Goal: Task Accomplishment & Management: Use online tool/utility

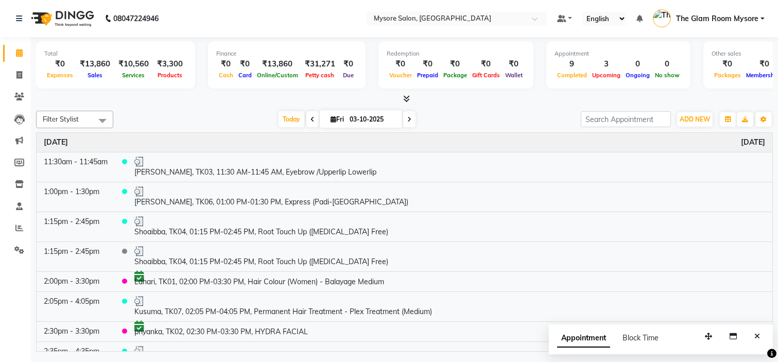
click at [301, 7] on nav "08047224946 Select Location × Mysore Salon, Mysore Default Panel My Panel Engli…" at bounding box center [389, 18] width 778 height 37
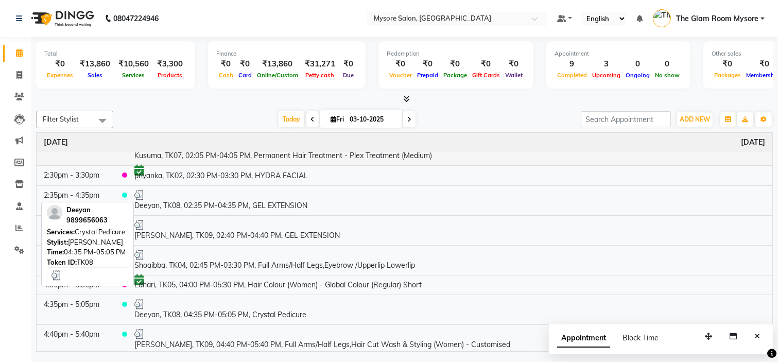
scroll to position [160, 0]
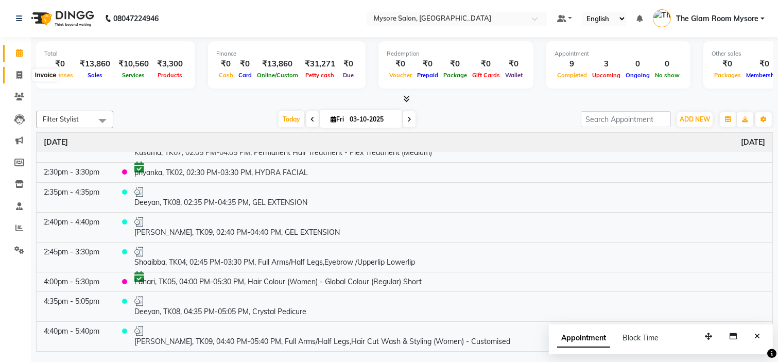
click at [24, 71] on span at bounding box center [19, 76] width 18 height 12
select select "service"
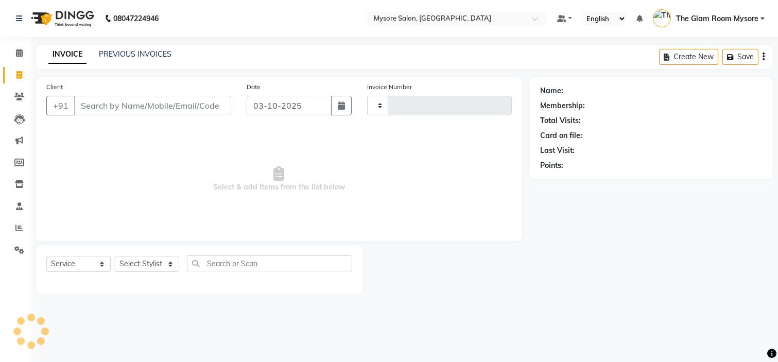
type input "1370"
select select "4255"
click at [126, 104] on input "Client" at bounding box center [152, 106] width 157 height 20
type input "9945542197"
click at [213, 106] on span "Add Client" at bounding box center [204, 105] width 41 height 10
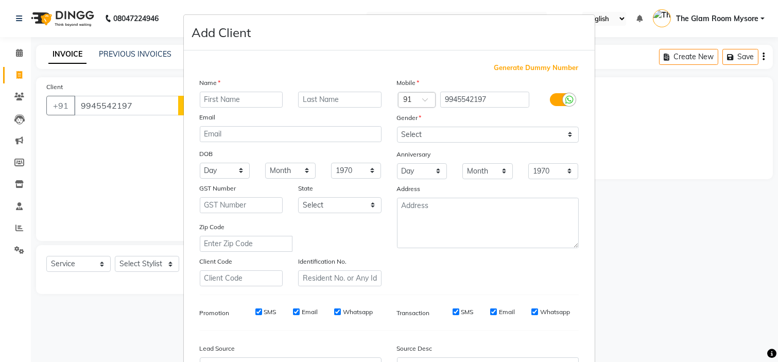
click at [222, 98] on input "text" at bounding box center [241, 100] width 83 height 16
type input "[PERSON_NAME]"
click at [476, 136] on select "Select [DEMOGRAPHIC_DATA] [DEMOGRAPHIC_DATA] Other Prefer Not To Say" at bounding box center [488, 135] width 182 height 16
select select "[DEMOGRAPHIC_DATA]"
click at [397, 127] on select "Select [DEMOGRAPHIC_DATA] [DEMOGRAPHIC_DATA] Other Prefer Not To Say" at bounding box center [488, 135] width 182 height 16
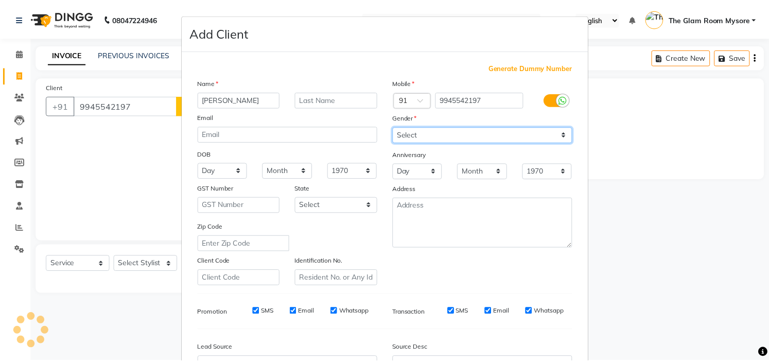
scroll to position [114, 0]
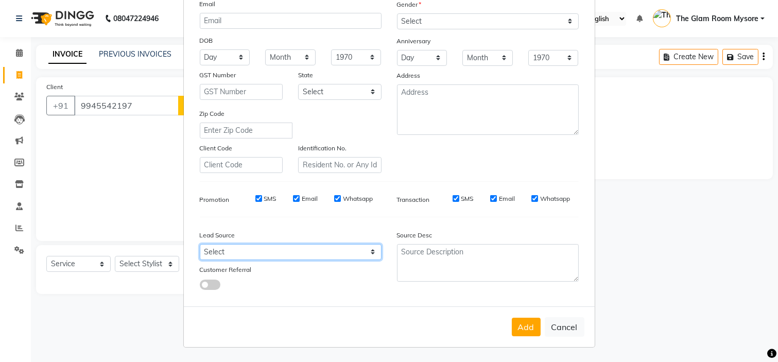
click at [324, 254] on select "Select Walk-in Referral Internet Friend Word of Mouth Advertisement Facebook Ju…" at bounding box center [291, 252] width 182 height 16
select select "29581"
click at [200, 244] on select "Select Walk-in Referral Internet Friend Word of Mouth Advertisement Facebook Ju…" at bounding box center [291, 252] width 182 height 16
click at [517, 323] on button "Add" at bounding box center [526, 327] width 29 height 19
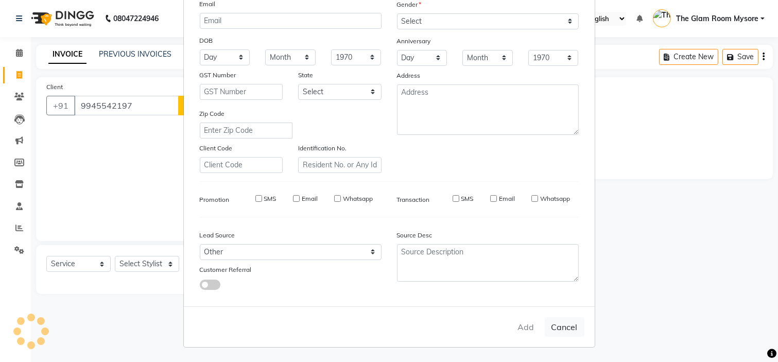
select select
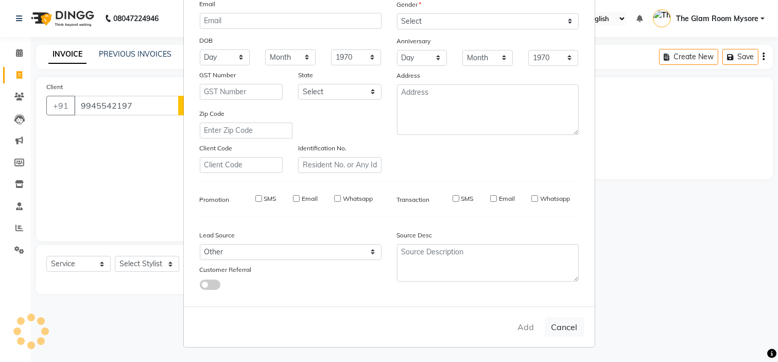
select select
checkbox input "false"
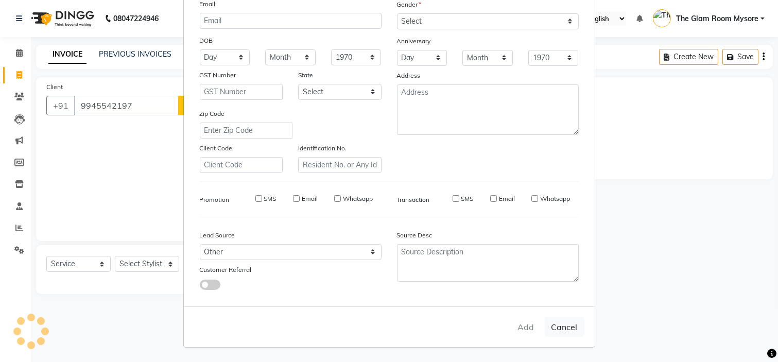
checkbox input "false"
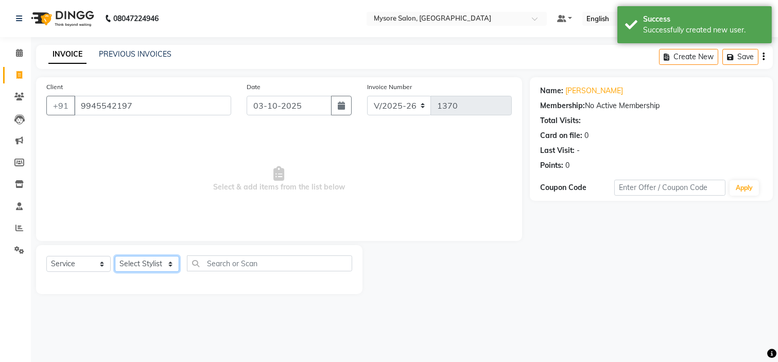
click at [166, 266] on select "Select Stylist [PERSON_NAME] [PERSON_NAME] Ashwini Ayaan DR. Apurva [PERSON_NAM…" at bounding box center [147, 264] width 64 height 16
select select "63165"
click at [115, 256] on select "Select Stylist [PERSON_NAME] [PERSON_NAME] Ashwini Ayaan DR. Apurva [PERSON_NAM…" at bounding box center [147, 264] width 64 height 16
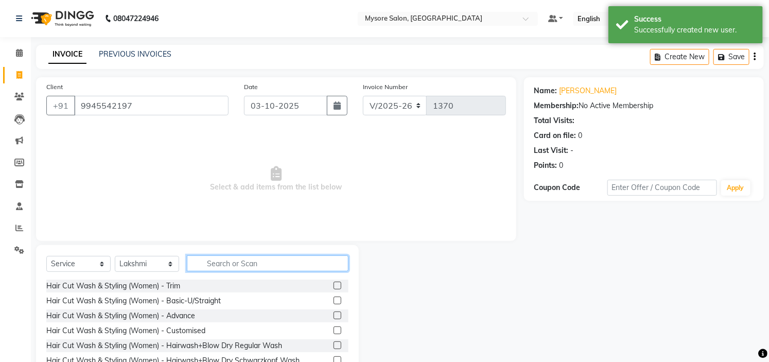
click at [248, 265] on input "text" at bounding box center [268, 263] width 162 height 16
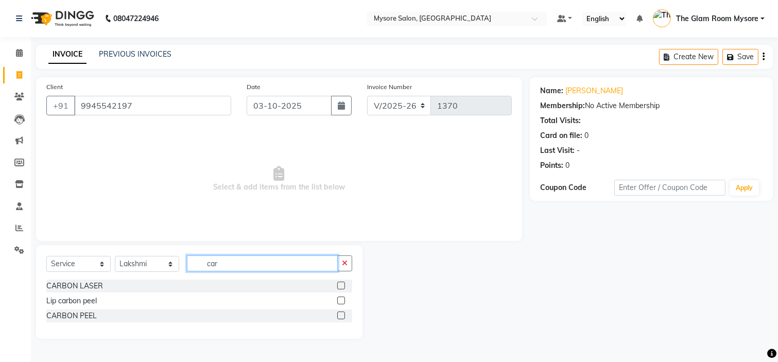
type input "car"
click at [340, 285] on label at bounding box center [341, 286] width 8 height 8
click at [340, 285] on input "checkbox" at bounding box center [340, 286] width 7 height 7
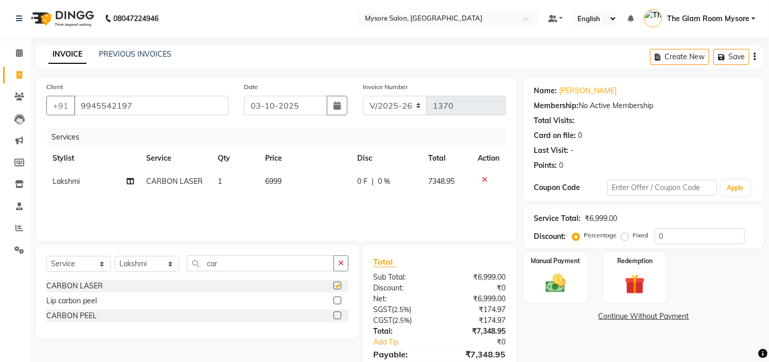
checkbox input "false"
click at [290, 181] on td "6999" at bounding box center [305, 181] width 92 height 23
select select "63165"
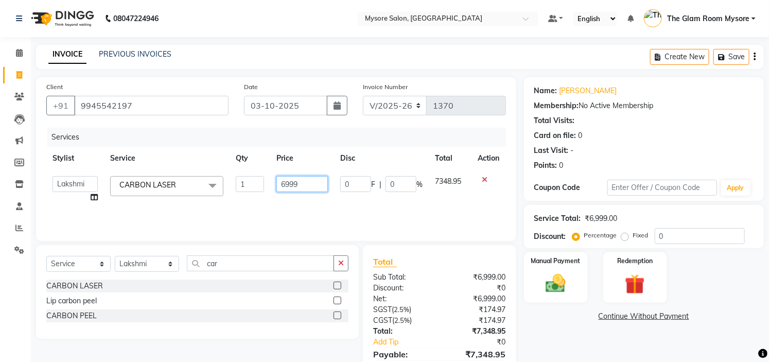
click at [313, 187] on input "6999" at bounding box center [303, 184] width 52 height 16
type input "6"
type input "8000"
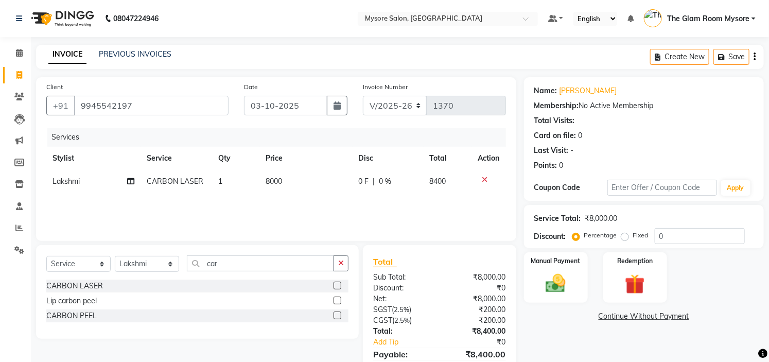
click at [323, 213] on div "Services Stylist Service Qty Price Disc Total Action Lakshmi CARBON LASER 1 800…" at bounding box center [276, 179] width 460 height 103
click at [543, 282] on img at bounding box center [556, 284] width 34 height 24
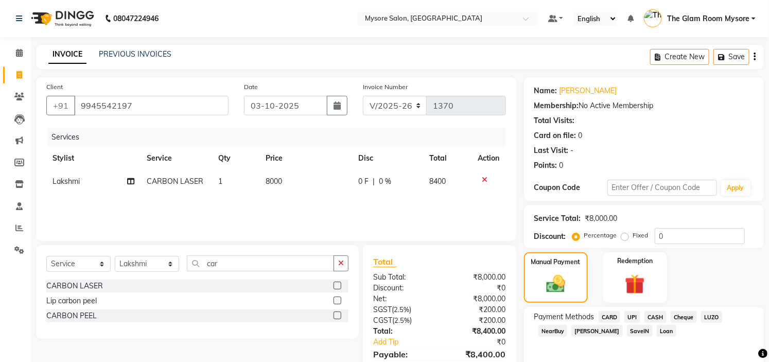
click at [634, 320] on span "UPI" at bounding box center [633, 317] width 16 height 12
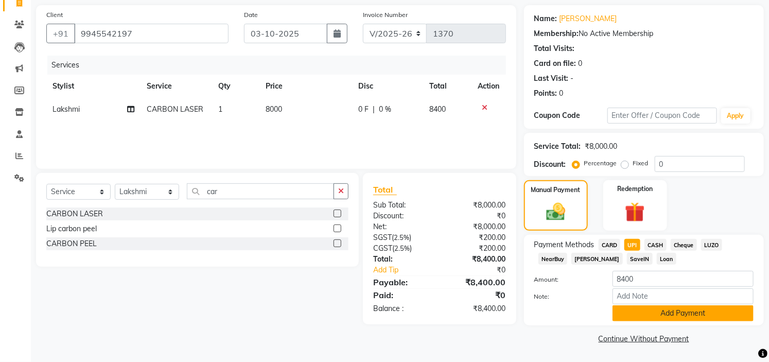
click at [652, 313] on button "Add Payment" at bounding box center [683, 313] width 141 height 16
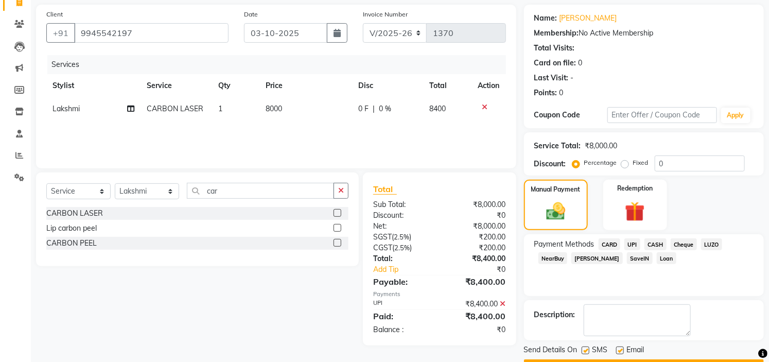
scroll to position [101, 0]
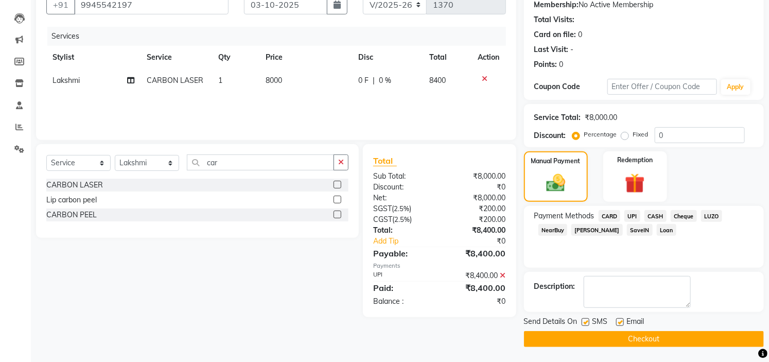
click at [618, 334] on button "Checkout" at bounding box center [644, 339] width 240 height 16
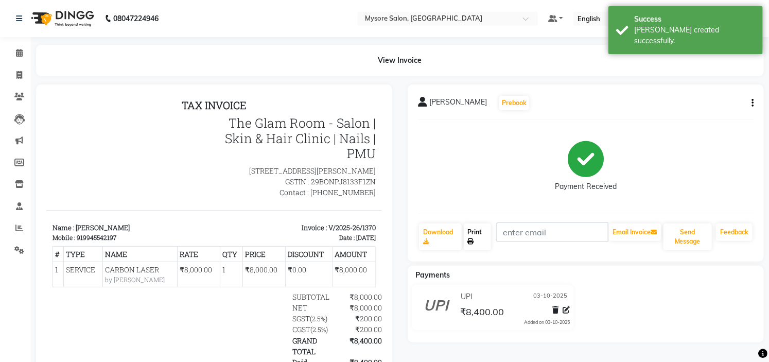
click at [482, 238] on link "Print" at bounding box center [478, 237] width 28 height 27
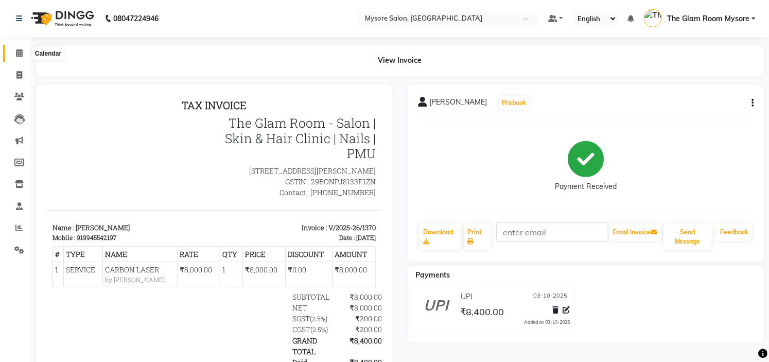
click at [22, 50] on icon at bounding box center [19, 53] width 7 height 8
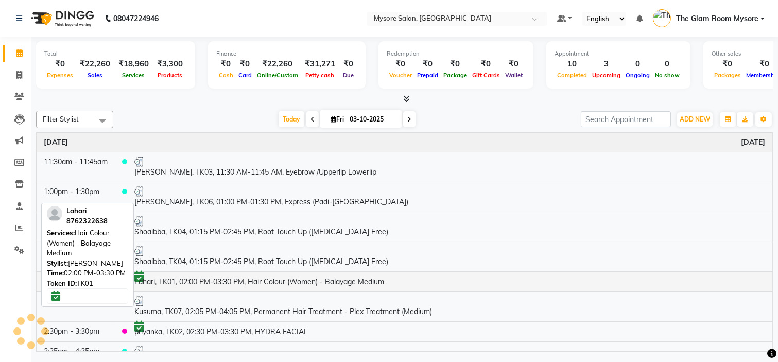
click at [251, 285] on td "Lahari, TK01, 02:00 PM-03:30 PM, Hair Colour (Women) - Balayage Medium" at bounding box center [449, 281] width 645 height 20
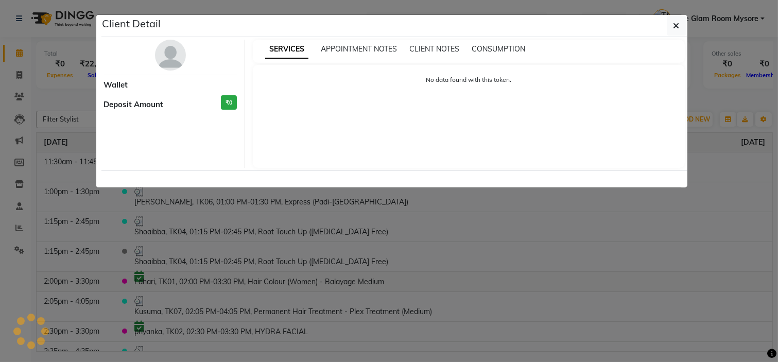
select select "6"
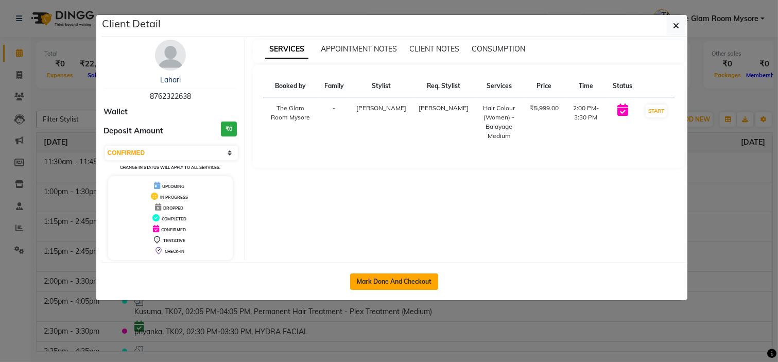
click at [384, 285] on button "Mark Done And Checkout" at bounding box center [394, 281] width 88 height 16
select select "4255"
select select "service"
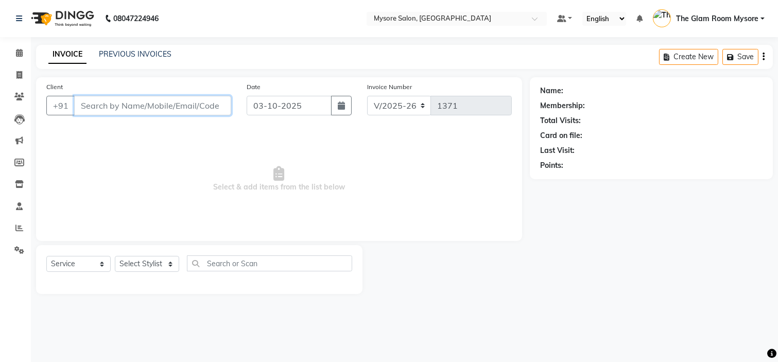
click at [169, 114] on input "Client" at bounding box center [152, 106] width 157 height 20
click at [18, 74] on icon at bounding box center [19, 75] width 6 height 8
select select "4255"
select select "service"
click at [23, 53] on span at bounding box center [19, 53] width 18 height 12
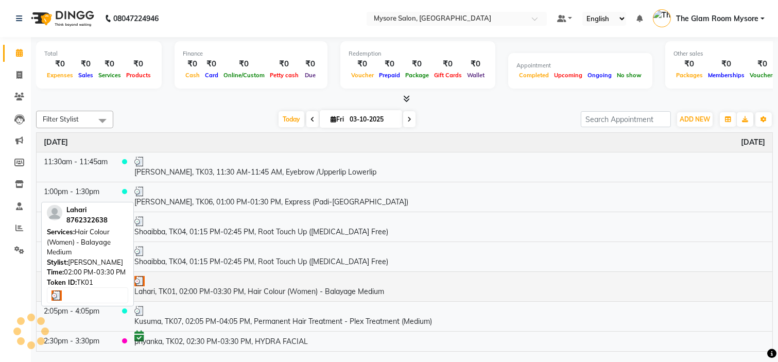
click at [197, 290] on td "Lahari, TK01, 02:00 PM-03:30 PM, Hair Colour (Women) - Balayage Medium" at bounding box center [449, 286] width 645 height 30
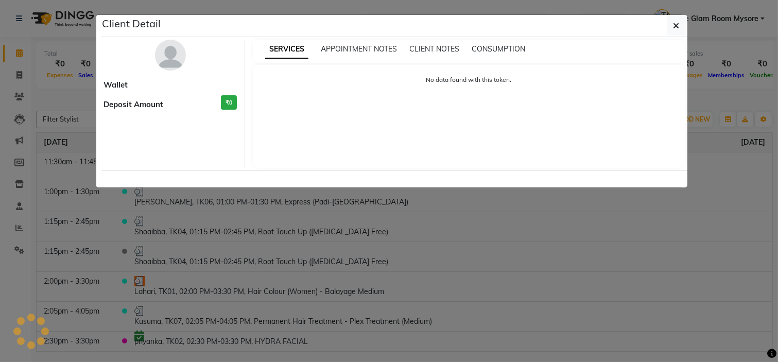
select select "3"
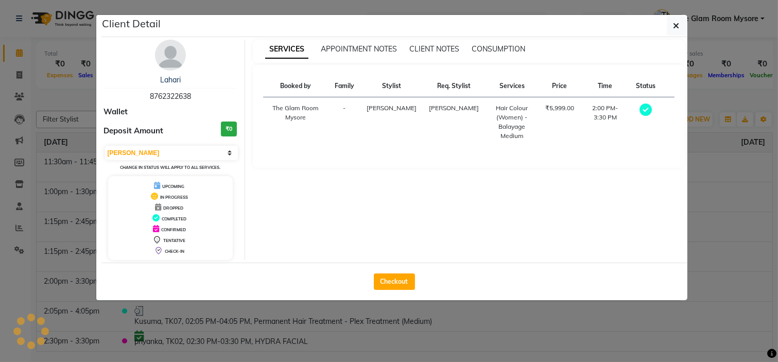
click at [474, 235] on div "SERVICES APPOINTMENT NOTES CLIENT NOTES CONSUMPTION Booked by Family Stylist Re…" at bounding box center [469, 150] width 448 height 220
click at [404, 282] on button "Checkout" at bounding box center [394, 281] width 41 height 16
select select "service"
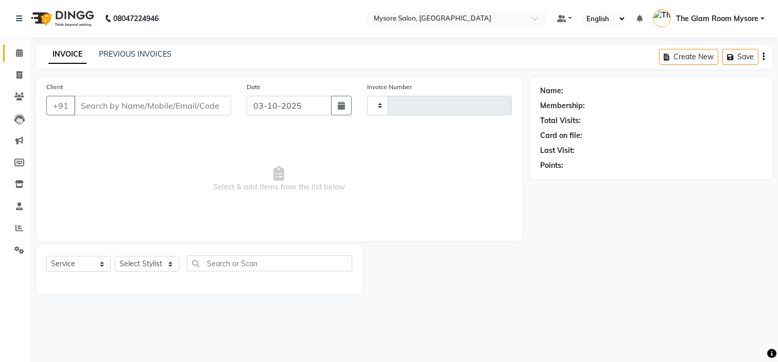
type input "1371"
select select "4255"
type input "8762322638"
select select "66079"
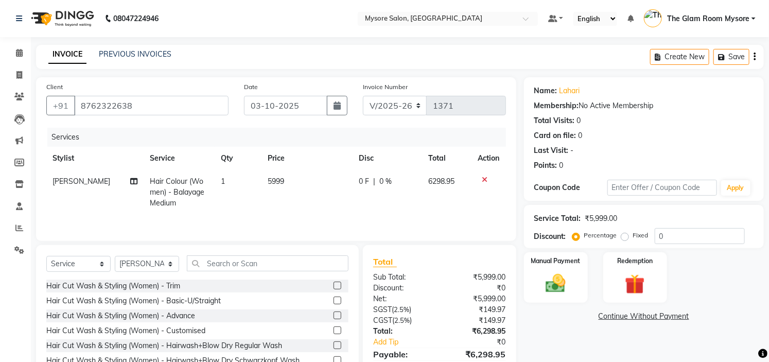
click at [282, 183] on td "5999" at bounding box center [307, 192] width 91 height 45
select select "66079"
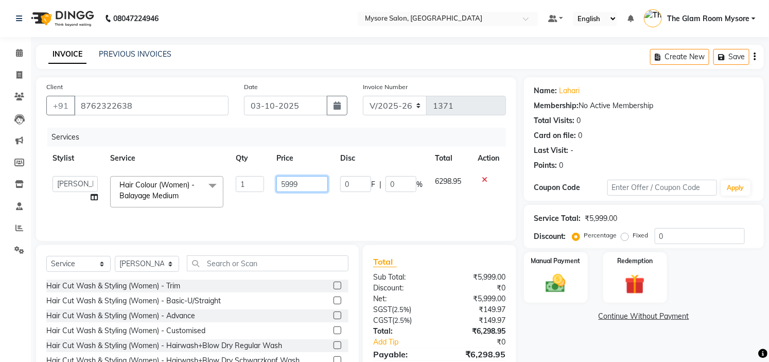
click at [308, 184] on input "5999" at bounding box center [303, 184] width 52 height 16
type input "5"
type input "8000"
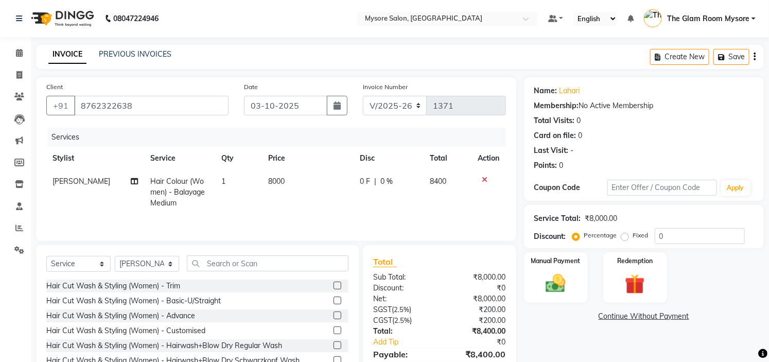
click at [387, 203] on td "0 F | 0 %" at bounding box center [389, 192] width 70 height 45
select select "66079"
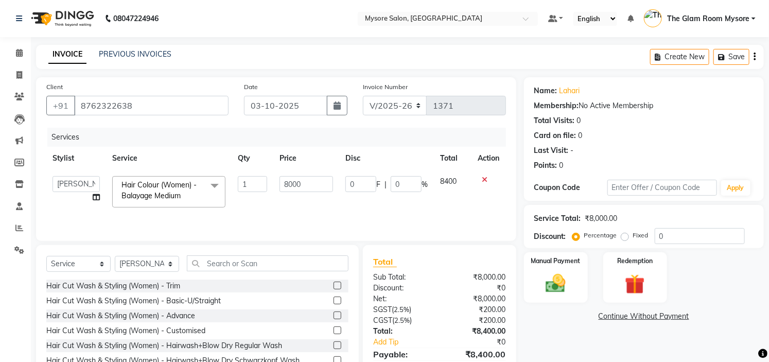
scroll to position [50, 0]
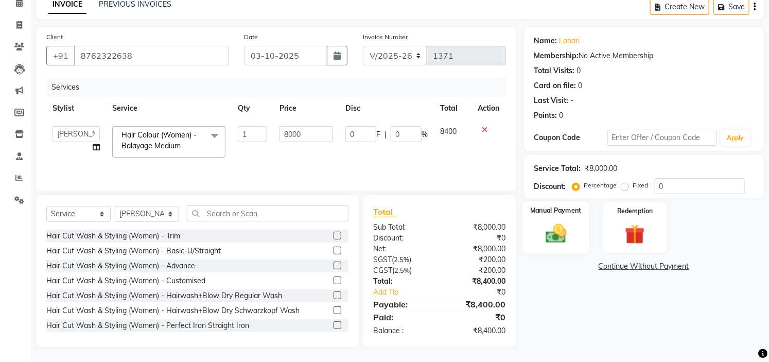
click at [559, 219] on div "Manual Payment" at bounding box center [556, 227] width 66 height 53
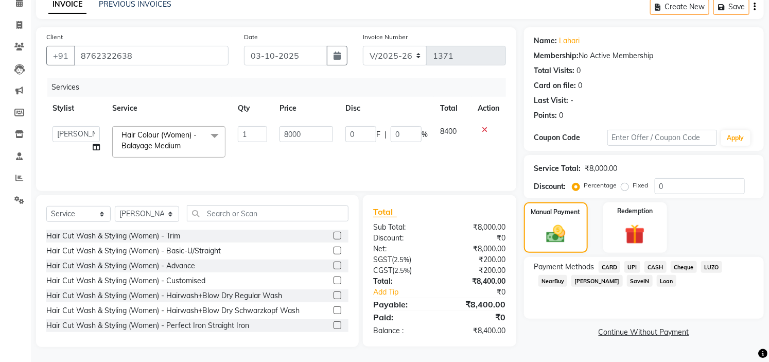
click at [613, 270] on span "CARD" at bounding box center [610, 267] width 22 height 12
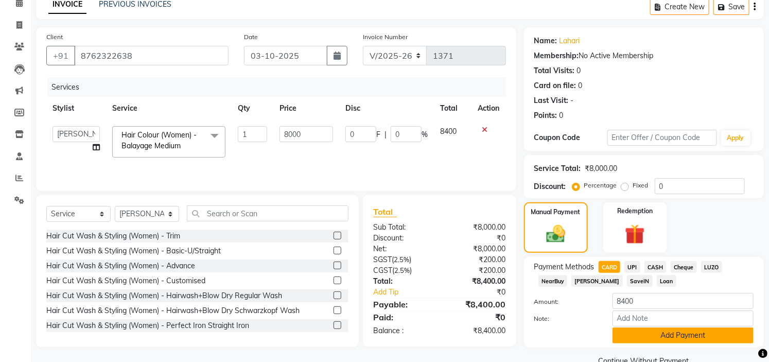
click at [652, 335] on button "Add Payment" at bounding box center [683, 336] width 141 height 16
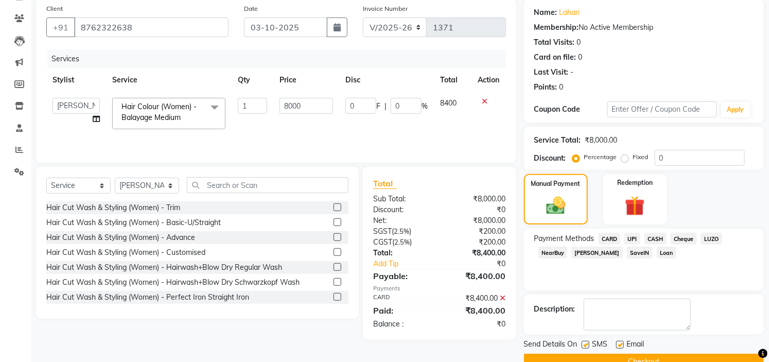
scroll to position [101, 0]
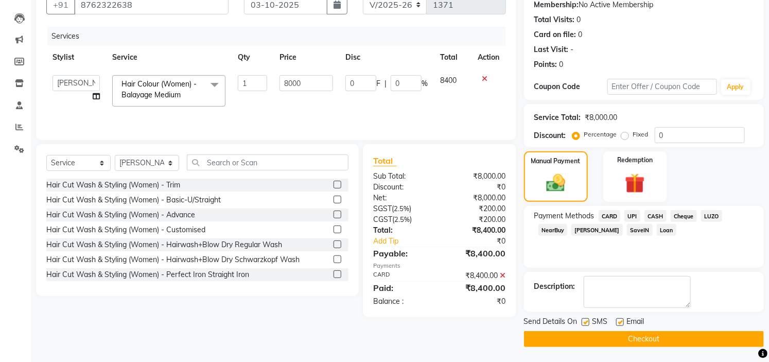
click at [698, 336] on button "Checkout" at bounding box center [644, 339] width 240 height 16
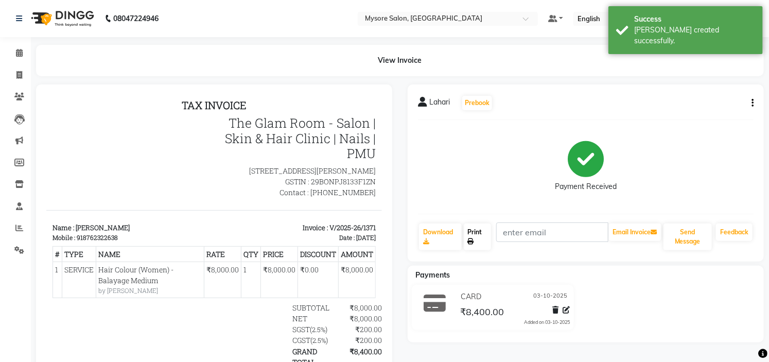
click at [481, 242] on link "Print" at bounding box center [478, 237] width 28 height 27
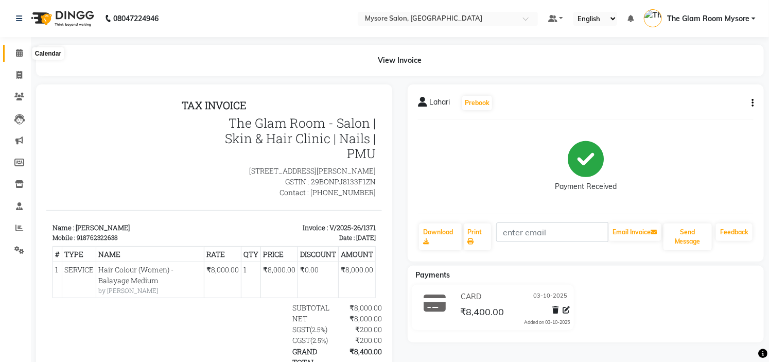
click at [23, 53] on span at bounding box center [19, 53] width 18 height 12
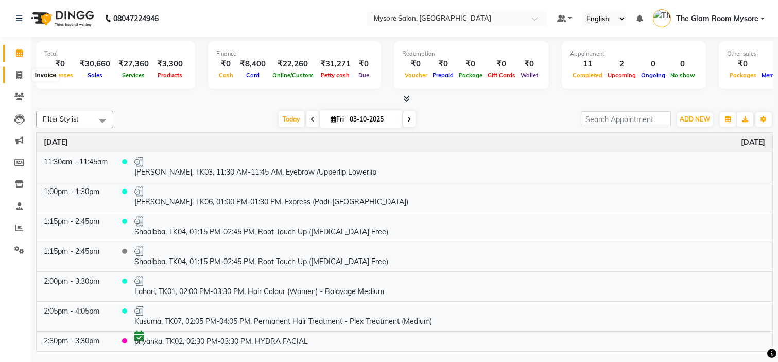
click at [24, 76] on span at bounding box center [19, 76] width 18 height 12
select select "4255"
select select "service"
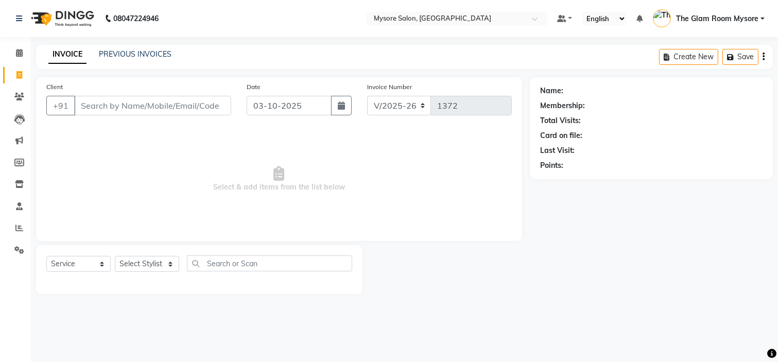
click at [133, 113] on input "Client" at bounding box center [152, 106] width 157 height 20
click at [133, 104] on input "Client" at bounding box center [152, 106] width 157 height 20
click at [183, 107] on input "Client" at bounding box center [152, 106] width 157 height 20
click at [162, 104] on input "Client" at bounding box center [152, 106] width 157 height 20
click at [161, 105] on input "Client" at bounding box center [152, 106] width 157 height 20
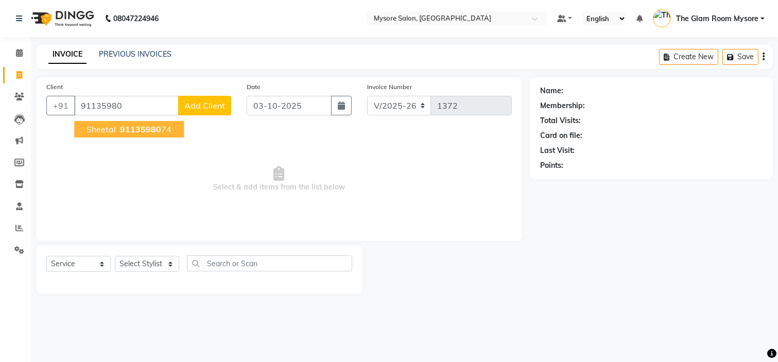
click at [146, 132] on span "91135980" at bounding box center [140, 129] width 41 height 10
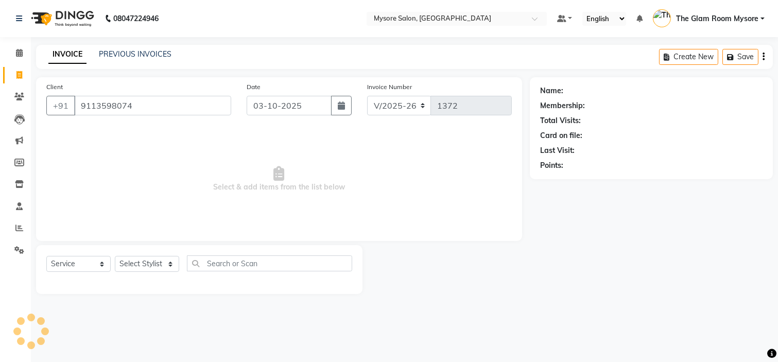
type input "9113598074"
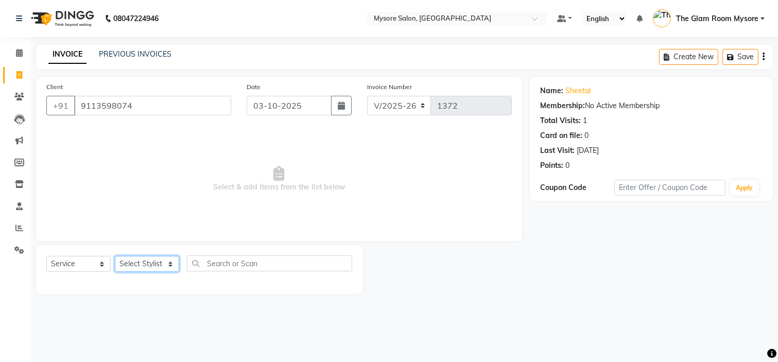
click at [153, 265] on select "Select Stylist [PERSON_NAME] [PERSON_NAME] Ashwini Ayaan DR. Apurva [PERSON_NAM…" at bounding box center [147, 264] width 64 height 16
select select "89044"
click at [115, 256] on select "Select Stylist [PERSON_NAME] [PERSON_NAME] Ashwini Ayaan DR. Apurva [PERSON_NAM…" at bounding box center [147, 264] width 64 height 16
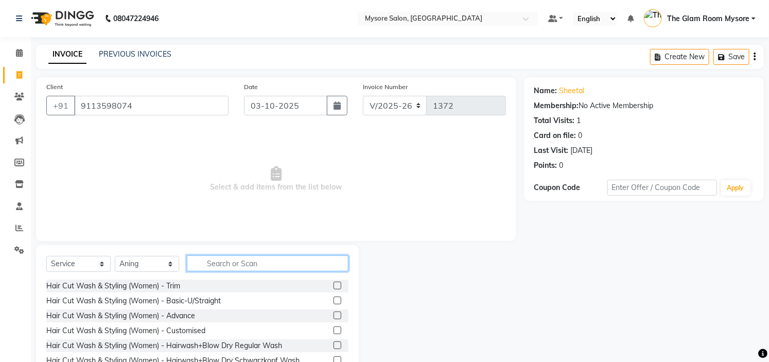
click at [245, 261] on input "text" at bounding box center [268, 263] width 162 height 16
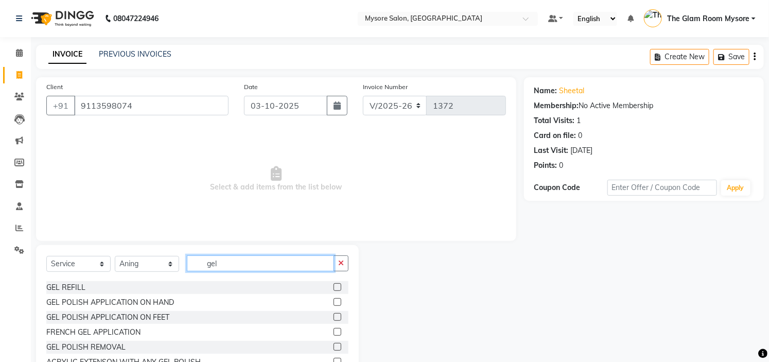
scroll to position [29, 0]
type input "gel"
click at [334, 300] on label at bounding box center [338, 302] width 8 height 8
click at [334, 300] on input "checkbox" at bounding box center [337, 302] width 7 height 7
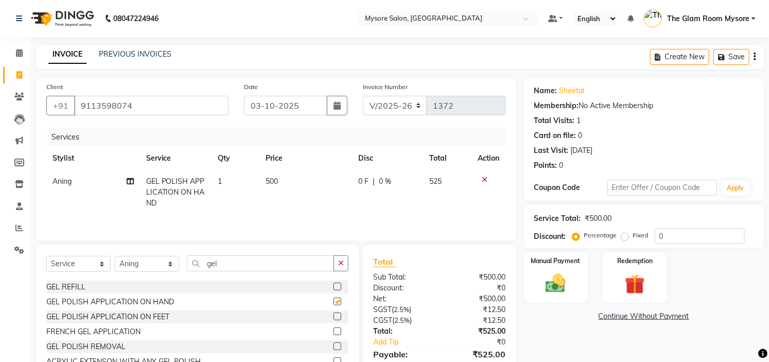
checkbox input "false"
click at [227, 178] on td "1" at bounding box center [236, 192] width 48 height 45
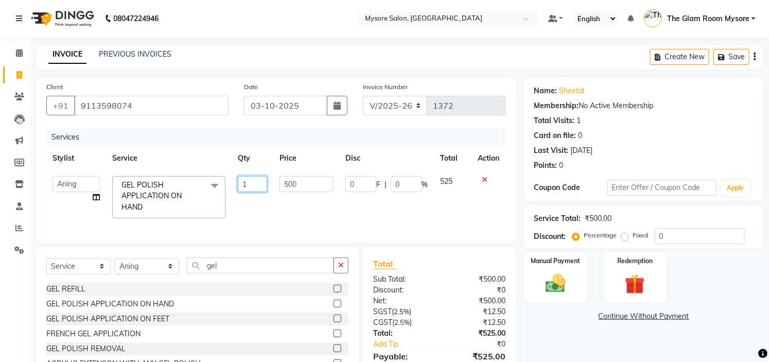
click at [253, 184] on input "1" at bounding box center [252, 184] width 29 height 16
type input "2"
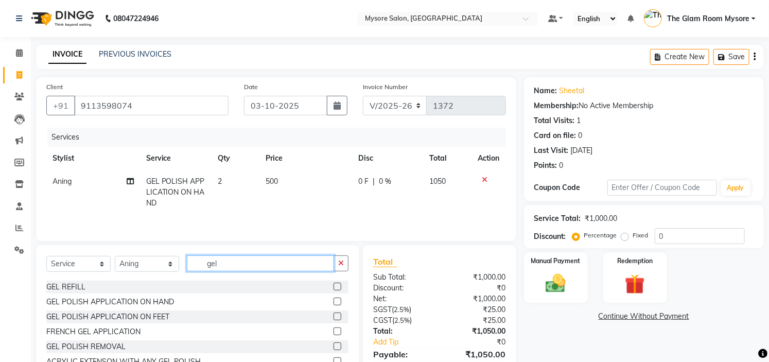
click at [237, 268] on input "gel" at bounding box center [260, 263] width 147 height 16
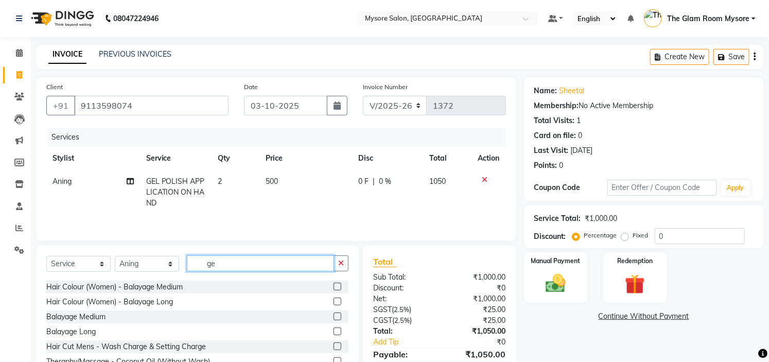
type input "g"
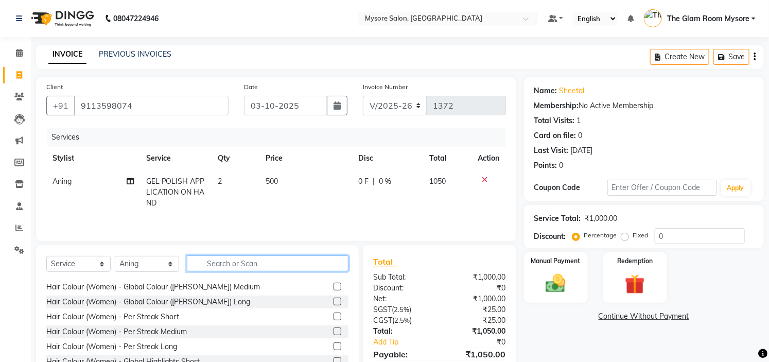
type input "e"
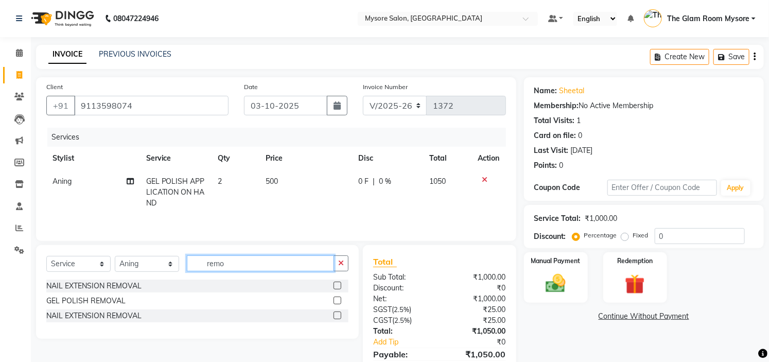
type input "remo"
click at [337, 302] on label at bounding box center [338, 301] width 8 height 8
click at [337, 302] on input "checkbox" at bounding box center [337, 301] width 7 height 7
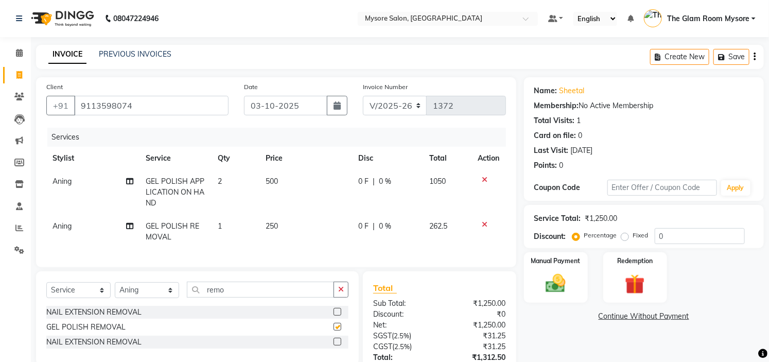
checkbox input "false"
click at [294, 225] on td "250" at bounding box center [306, 232] width 93 height 34
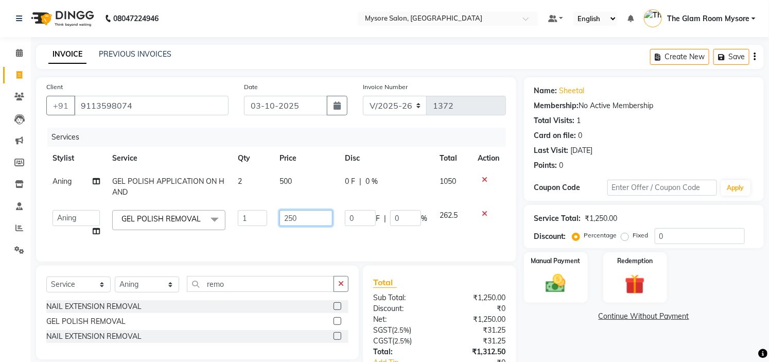
click at [306, 225] on input "250" at bounding box center [306, 218] width 53 height 16
type input "200"
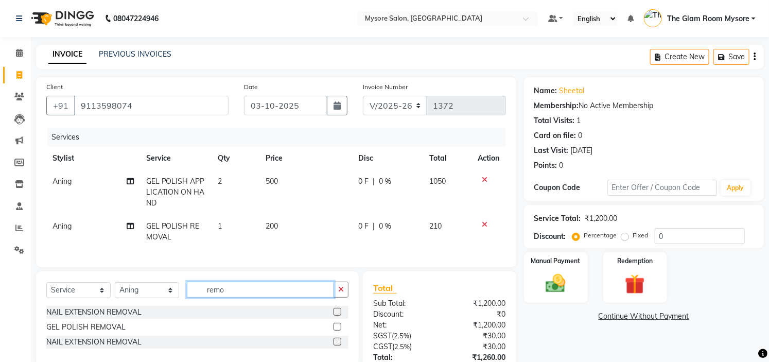
click at [268, 298] on input "remo" at bounding box center [260, 290] width 147 height 16
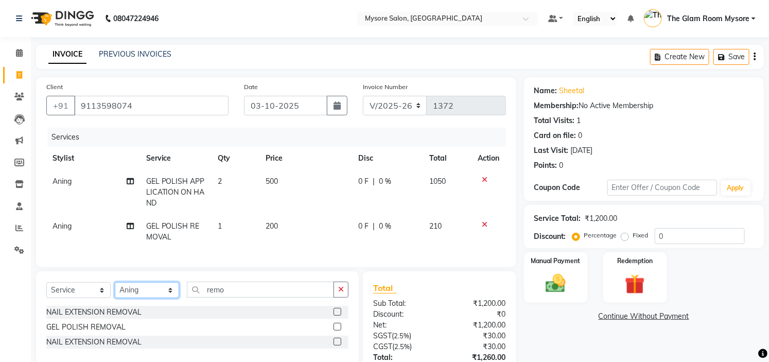
click at [172, 297] on select "Select Stylist [PERSON_NAME] [PERSON_NAME] Ashwini Ayaan DR. Apurva [PERSON_NAM…" at bounding box center [147, 290] width 64 height 16
select select "63165"
click at [115, 291] on select "Select Stylist [PERSON_NAME] [PERSON_NAME] Ashwini Ayaan DR. Apurva [PERSON_NAM…" at bounding box center [147, 290] width 64 height 16
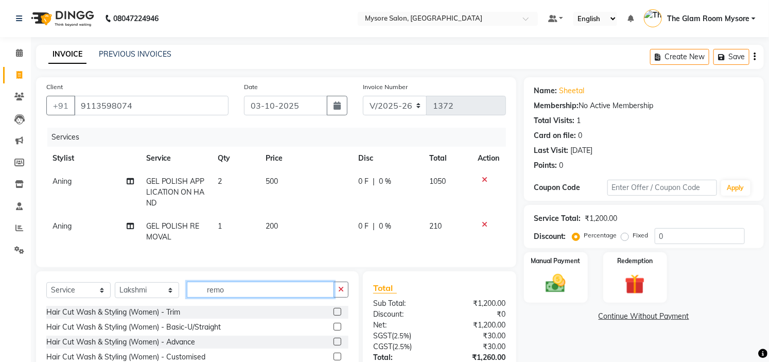
click at [264, 296] on input "remo" at bounding box center [260, 290] width 147 height 16
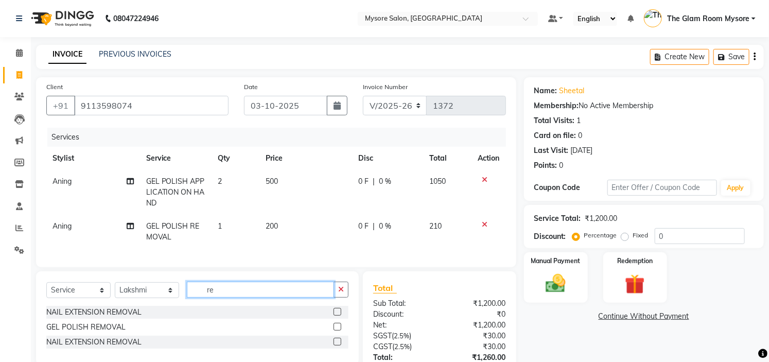
type input "r"
type input "eyeb"
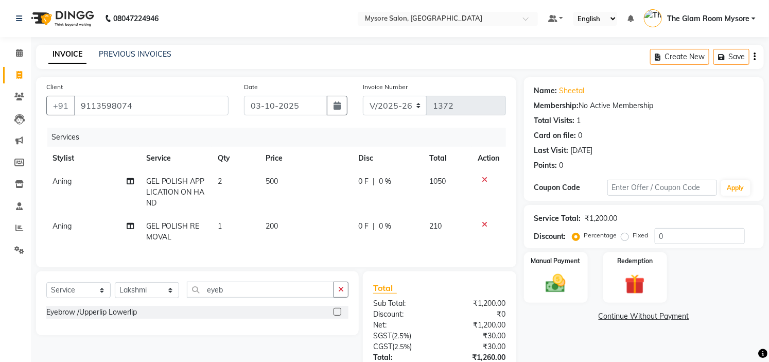
click at [334, 316] on label at bounding box center [338, 312] width 8 height 8
click at [334, 316] on input "checkbox" at bounding box center [337, 312] width 7 height 7
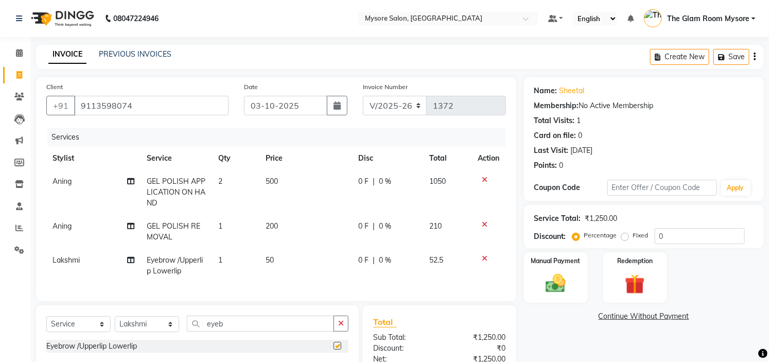
checkbox input "false"
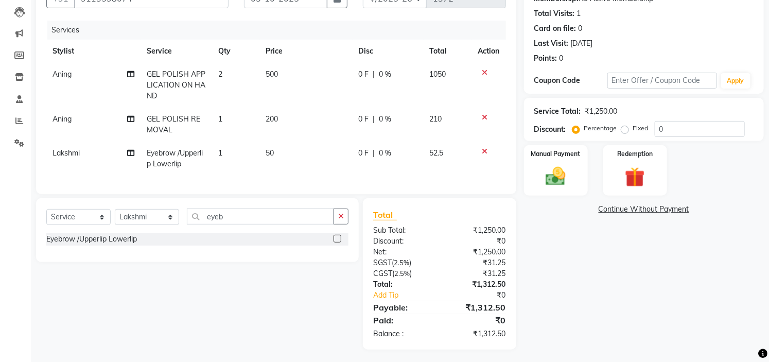
scroll to position [119, 0]
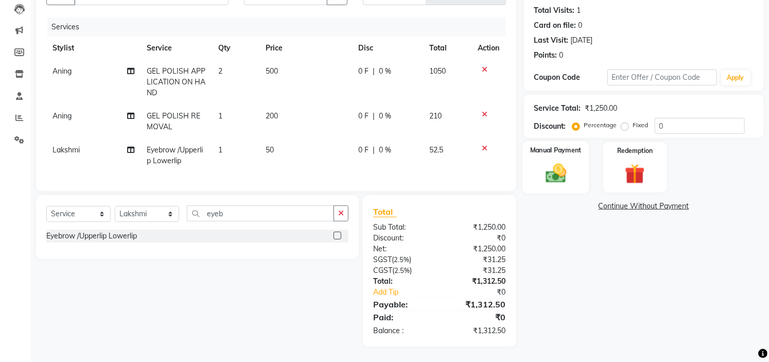
click at [558, 171] on img at bounding box center [556, 174] width 34 height 24
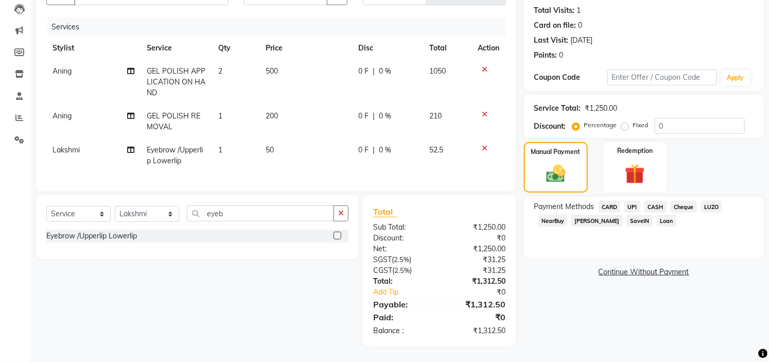
click at [634, 201] on span "UPI" at bounding box center [633, 207] width 16 height 12
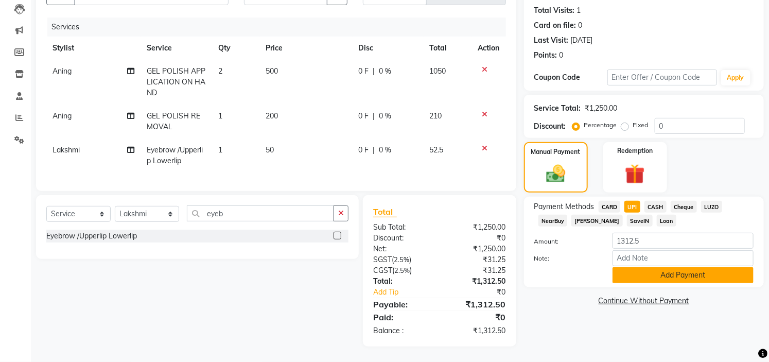
click at [660, 269] on button "Add Payment" at bounding box center [683, 275] width 141 height 16
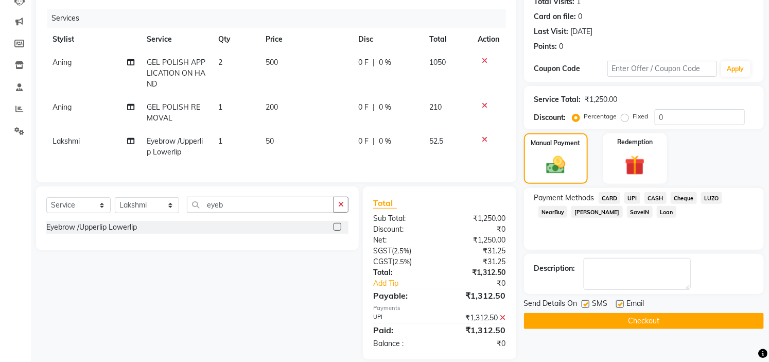
click at [613, 317] on button "Checkout" at bounding box center [644, 321] width 240 height 16
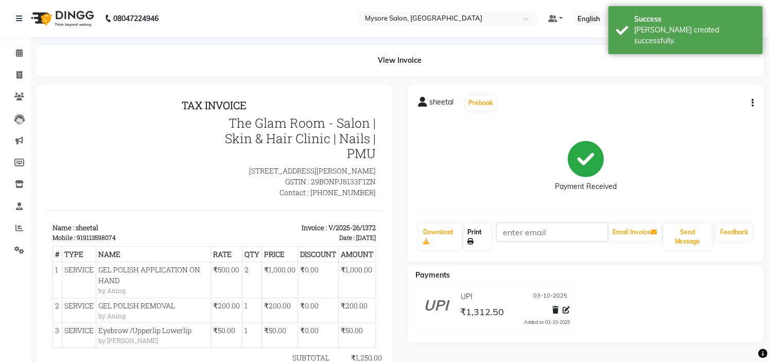
click at [489, 237] on link "Print" at bounding box center [478, 237] width 28 height 27
